Goal: Check status: Check status

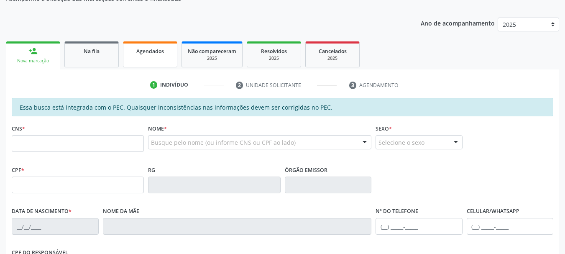
click at [154, 59] on link "Agendados" at bounding box center [150, 54] width 54 height 26
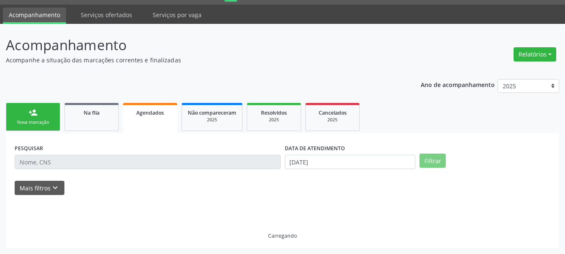
scroll to position [84, 0]
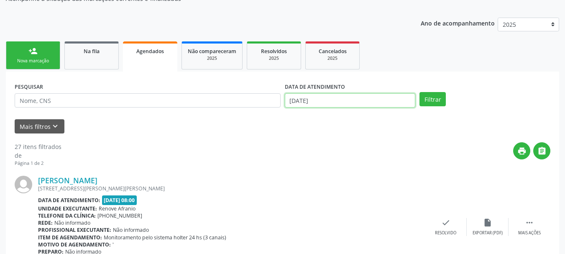
click at [334, 102] on input "[DATE]" at bounding box center [350, 100] width 131 height 14
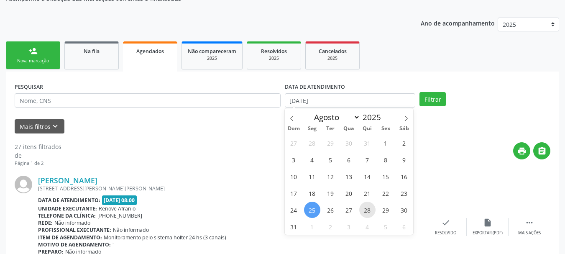
click at [369, 206] on span "28" at bounding box center [367, 210] width 16 height 16
type input "[DATE]"
click at [369, 210] on span "28" at bounding box center [367, 210] width 16 height 16
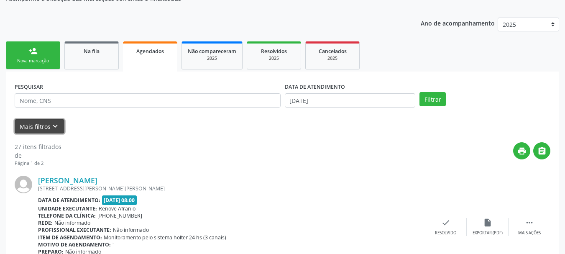
click at [38, 126] on button "Mais filtros keyboard_arrow_down" at bounding box center [40, 126] width 50 height 15
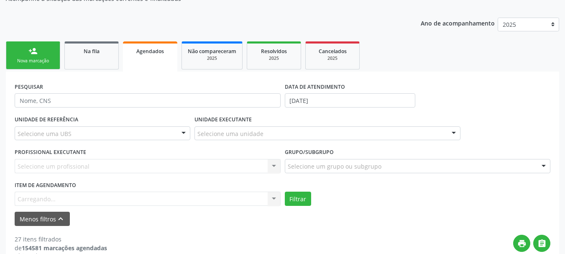
click at [49, 198] on div "Item de agendamento [GEOGRAPHIC_DATA]... No elements found. Consider changing t…" at bounding box center [148, 192] width 266 height 27
click at [312, 192] on div "Filtrar" at bounding box center [418, 199] width 270 height 14
click at [307, 194] on button "Filtrar" at bounding box center [298, 199] width 26 height 14
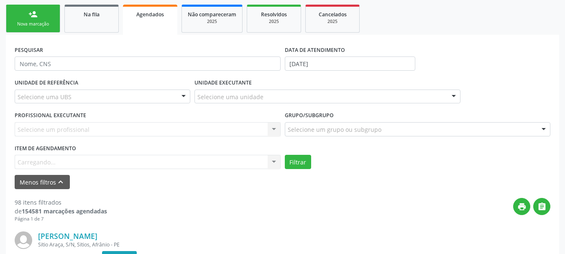
scroll to position [125, 0]
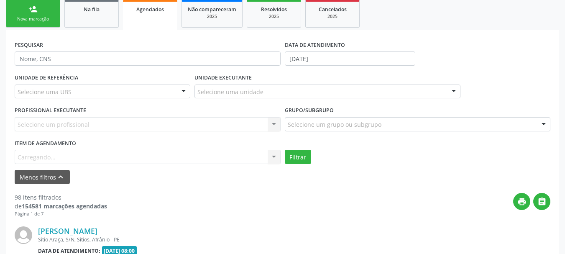
click at [65, 157] on div "Item de agendamento [GEOGRAPHIC_DATA]... No elements found. Consider changing t…" at bounding box center [148, 150] width 266 height 27
click at [125, 152] on div "Selecionar procedimento" at bounding box center [148, 157] width 266 height 14
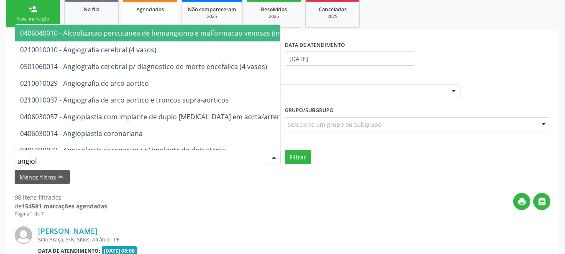
type input "angiolo"
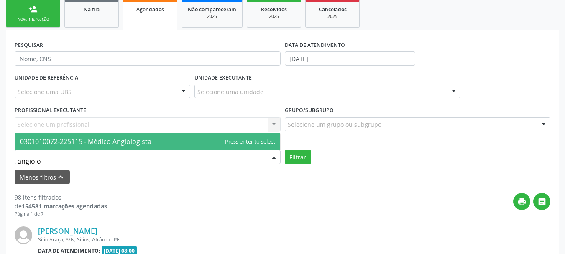
click at [112, 141] on span "0301010072-225115 - Médico Angiologista" at bounding box center [85, 141] width 131 height 9
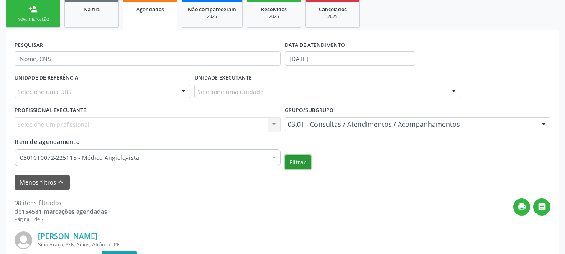
click at [298, 159] on button "Filtrar" at bounding box center [298, 162] width 26 height 14
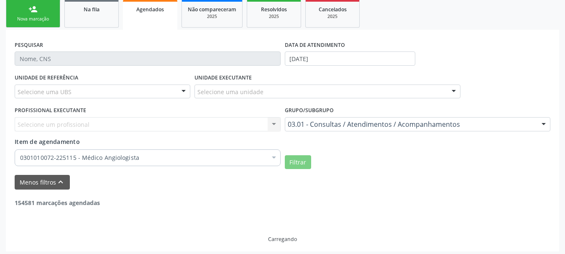
scroll to position [102, 0]
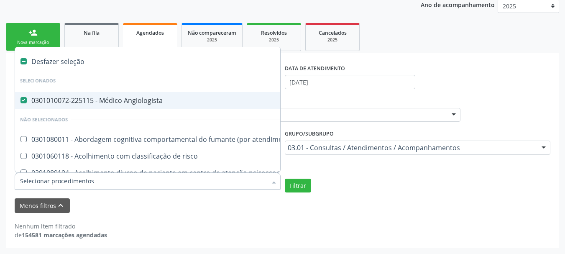
click at [138, 103] on div "0301010072-225115 - Médico Angiologista" at bounding box center [457, 100] width 874 height 7
checkbox Angiologista "false"
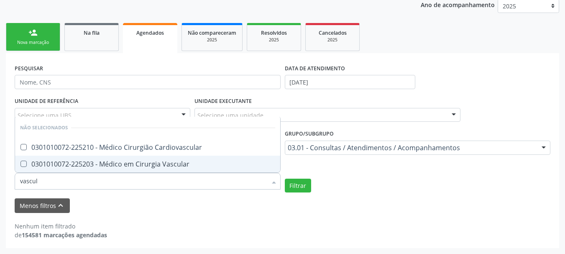
type input "vascula"
click at [121, 163] on div "0301010072-225203 - Médico em Cirurgia Vascular" at bounding box center [147, 164] width 255 height 7
checkbox Vascular "true"
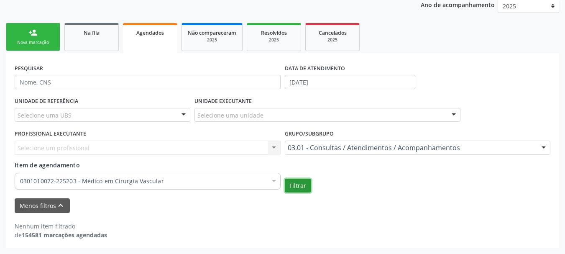
click at [294, 184] on button "Filtrar" at bounding box center [298, 186] width 26 height 14
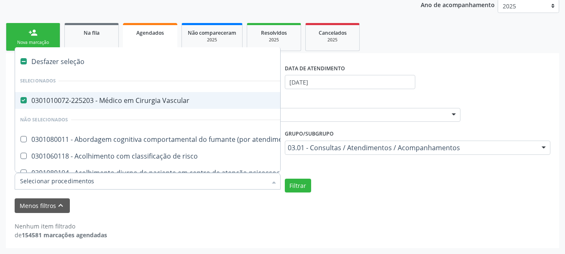
click at [60, 59] on div "Desfazer seleção" at bounding box center [457, 61] width 884 height 17
checkbox Vascular "false"
click at [308, 184] on button "Filtrar" at bounding box center [298, 186] width 26 height 14
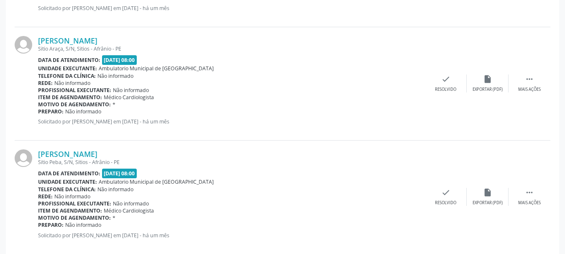
scroll to position [1833, 0]
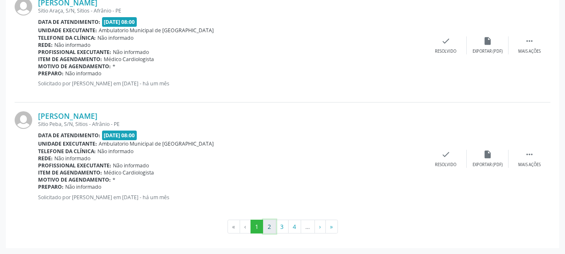
click at [271, 224] on button "2" at bounding box center [269, 227] width 13 height 14
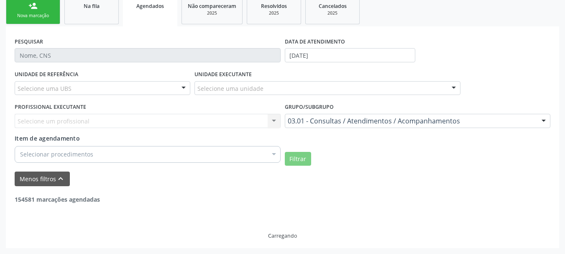
scroll to position [1840, 0]
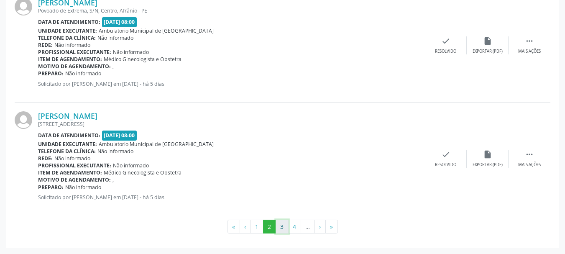
click at [280, 226] on button "3" at bounding box center [282, 227] width 13 height 14
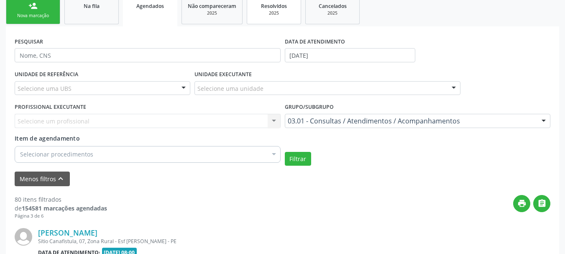
scroll to position [1833, 0]
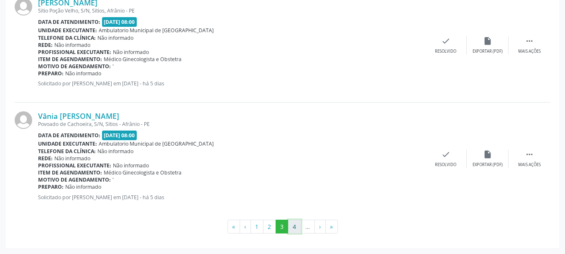
click at [296, 226] on button "4" at bounding box center [294, 227] width 13 height 14
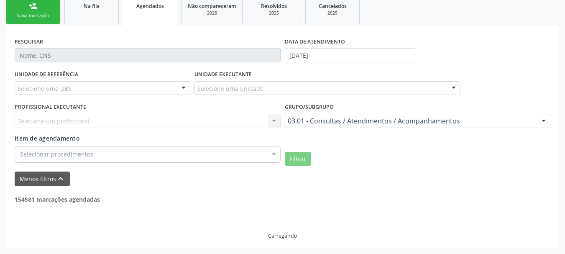
scroll to position [129, 0]
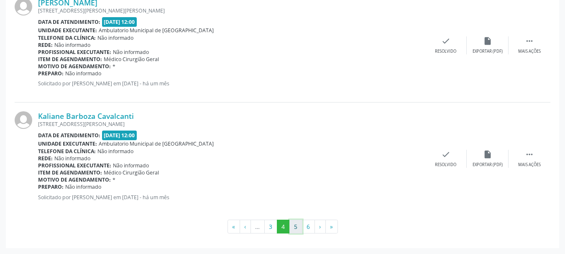
click at [291, 233] on button "5" at bounding box center [295, 227] width 13 height 14
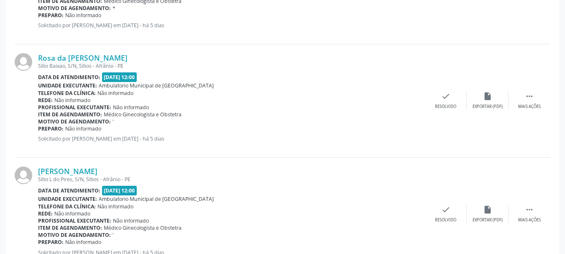
scroll to position [1833, 0]
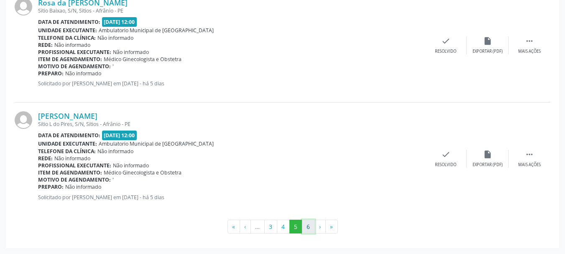
click at [312, 230] on button "6" at bounding box center [308, 227] width 13 height 14
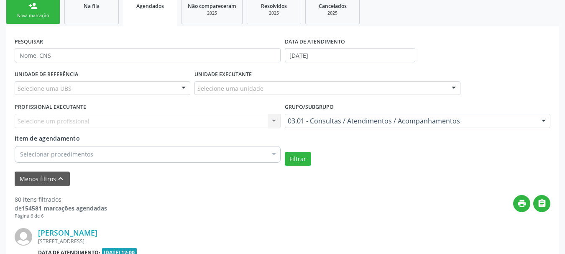
scroll to position [699, 0]
